Goal: Check status: Check status

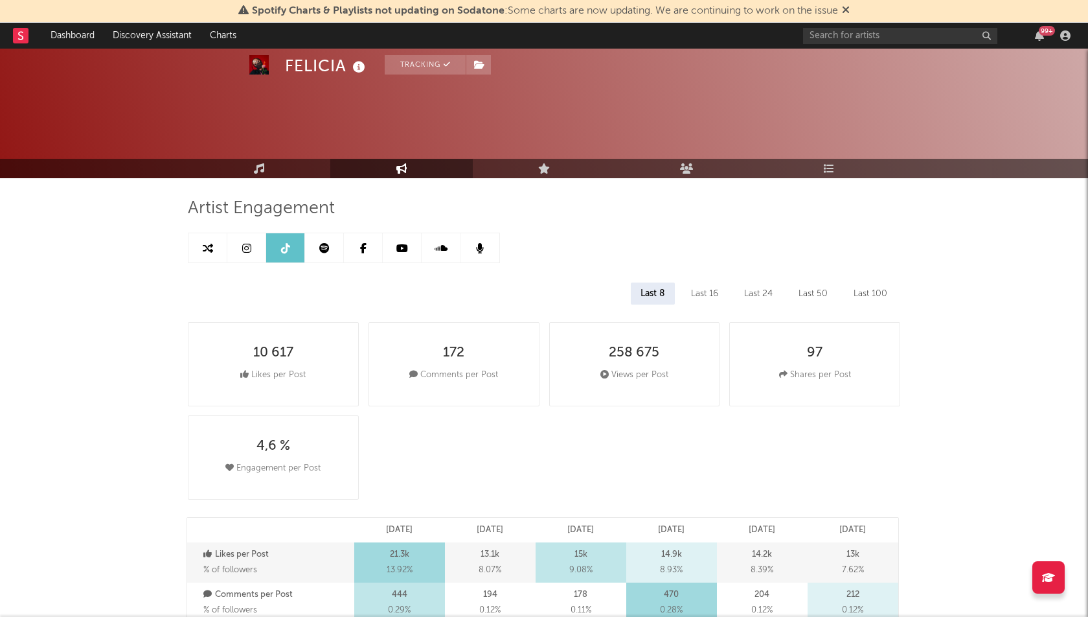
select select "1w"
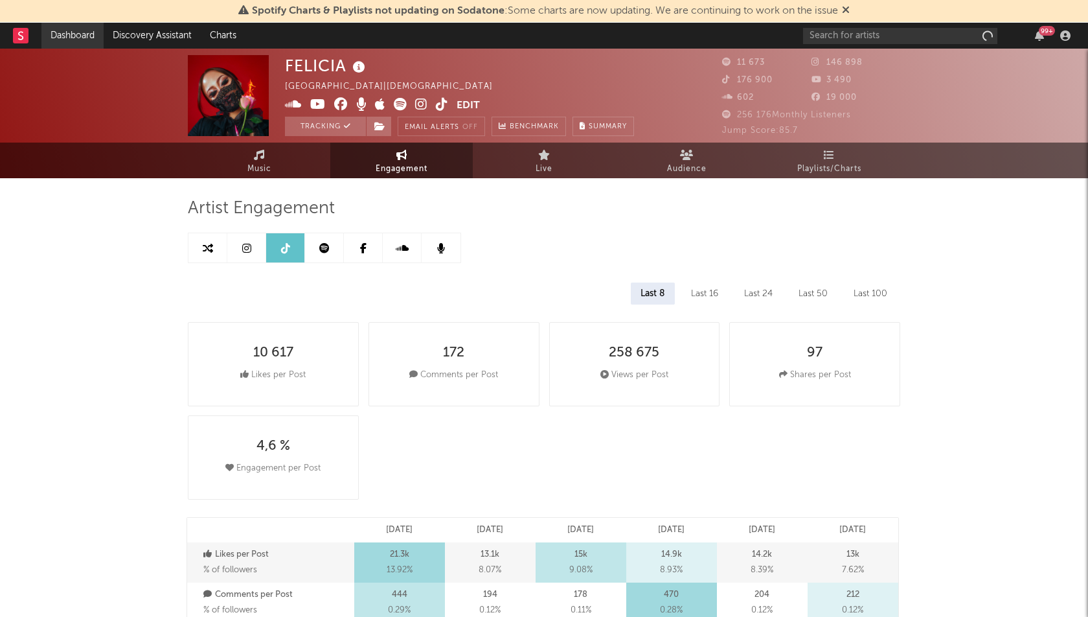
select select "1w"
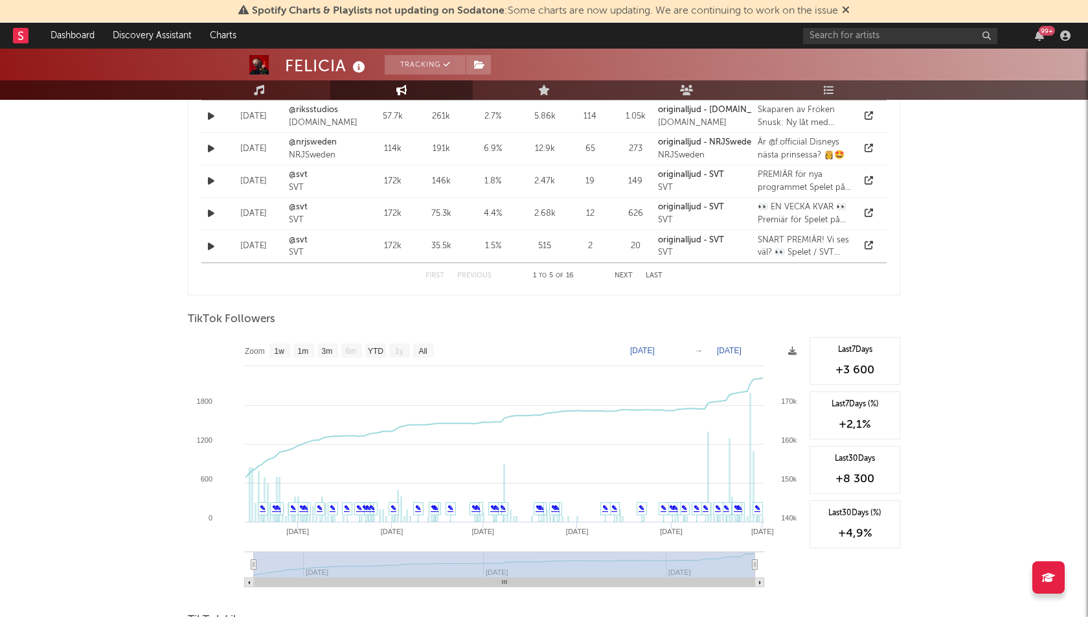
scroll to position [1074, 0]
